Goal: Book appointment/travel/reservation

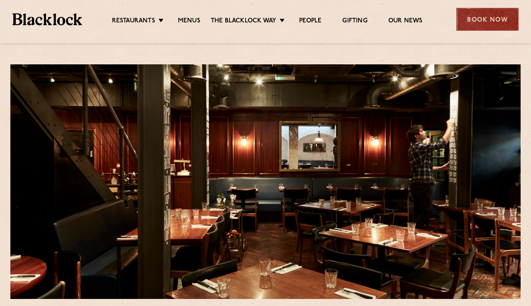
click at [460, 15] on div "Book Now" at bounding box center [487, 19] width 62 height 23
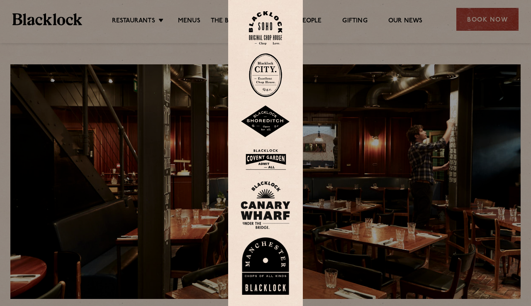
click at [261, 29] on img at bounding box center [265, 28] width 33 height 34
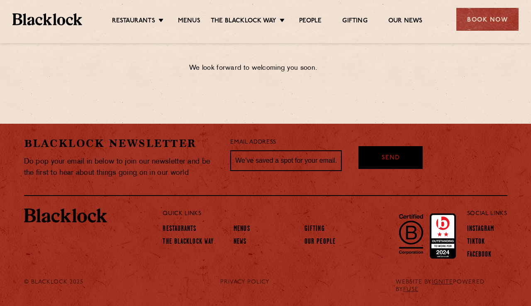
scroll to position [475, 0]
click at [189, 233] on link "Restaurants" at bounding box center [180, 229] width 34 height 9
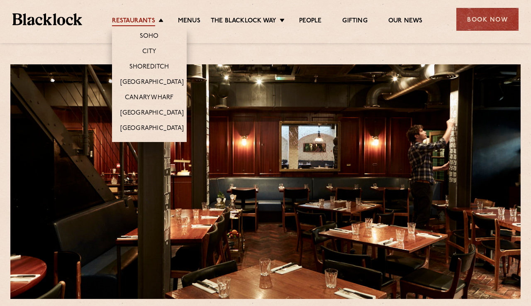
click at [141, 19] on link "Restaurants" at bounding box center [133, 21] width 43 height 9
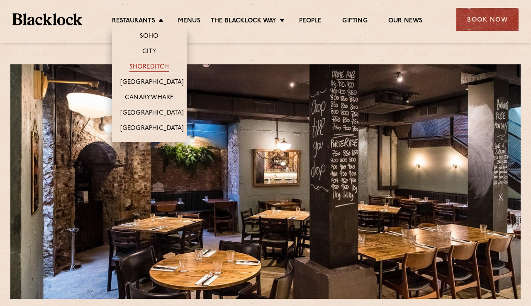
click at [157, 67] on link "Shoreditch" at bounding box center [149, 67] width 40 height 9
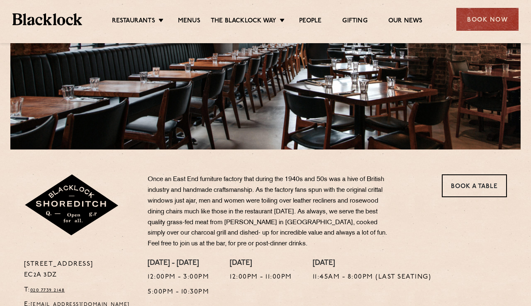
scroll to position [150, 0]
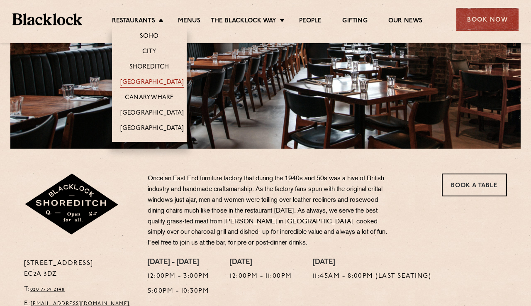
click at [145, 80] on link "[GEOGRAPHIC_DATA]" at bounding box center [151, 82] width 63 height 9
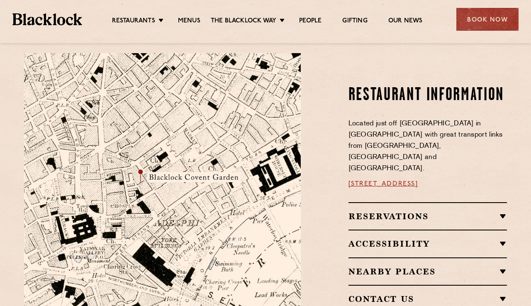
scroll to position [455, 0]
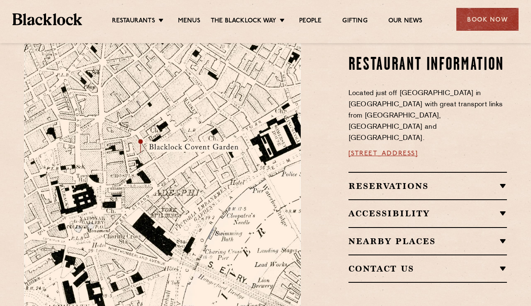
click at [354, 181] on h2 "Reservations" at bounding box center [427, 186] width 159 height 10
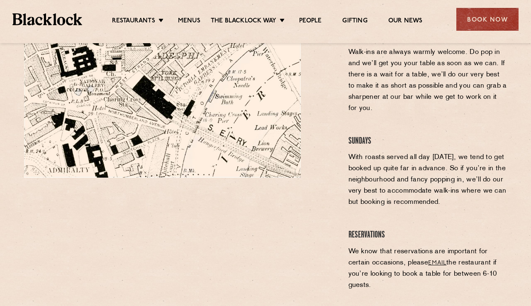
scroll to position [592, 0]
click at [487, 27] on div "Book Now" at bounding box center [487, 19] width 62 height 23
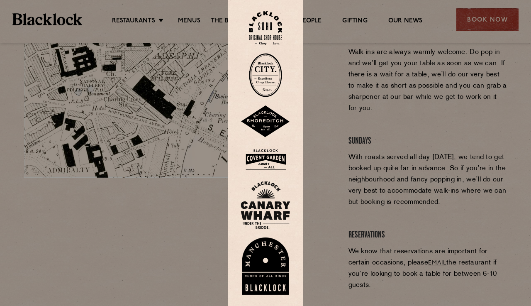
click at [257, 157] on img at bounding box center [266, 159] width 50 height 27
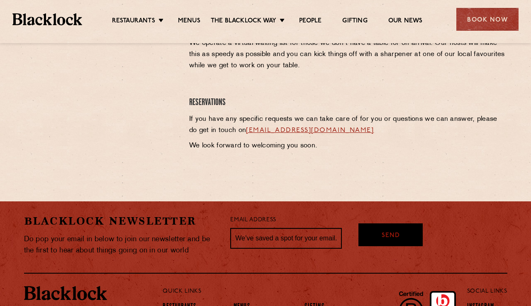
scroll to position [414, 0]
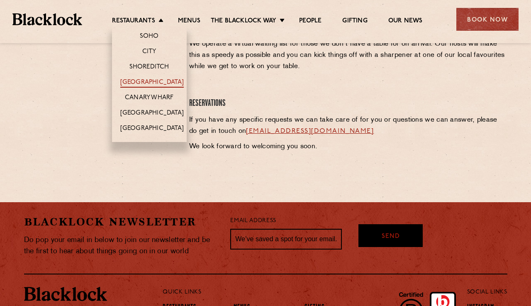
click at [163, 84] on link "[GEOGRAPHIC_DATA]" at bounding box center [151, 82] width 63 height 9
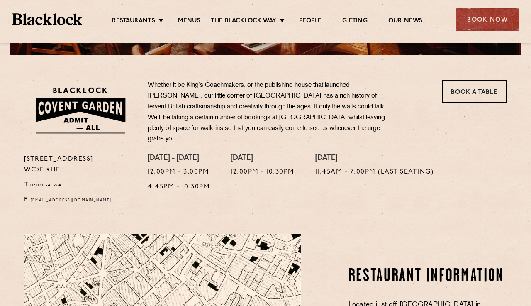
scroll to position [246, 0]
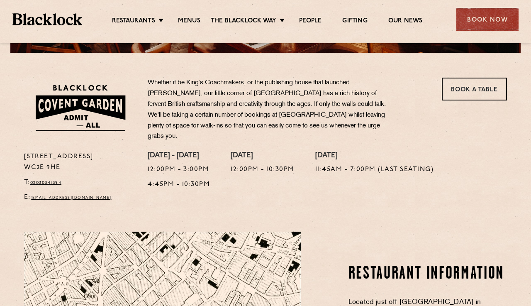
drag, startPoint x: 63, startPoint y: 164, endPoint x: 21, endPoint y: 151, distance: 44.1
click at [21, 151] on div "[STREET_ADDRESS] T: 02030341394 E: [EMAIL_ADDRESS][DOMAIN_NAME]" at bounding box center [80, 179] width 124 height 56
